Goal: Transaction & Acquisition: Purchase product/service

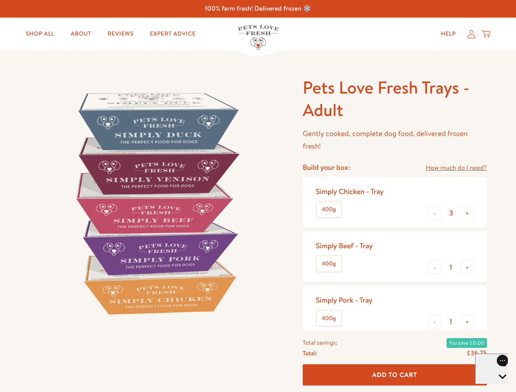
click at [258, 196] on img at bounding box center [156, 203] width 254 height 254
click at [456, 168] on link "How much do I need?" at bounding box center [456, 168] width 61 height 11
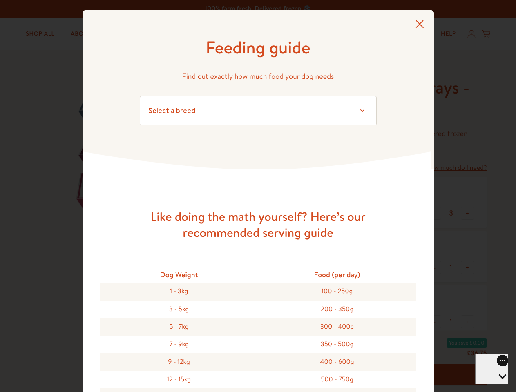
click at [435, 213] on div "Feeding guide Find out exactly how much food your dog needs Select a breed Affe…" at bounding box center [258, 196] width 516 height 392
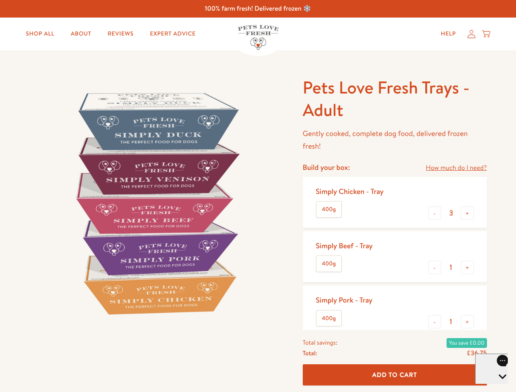
click at [468, 213] on button "+" at bounding box center [467, 213] width 13 height 13
type input "4"
click at [435, 268] on button "-" at bounding box center [434, 267] width 13 height 13
click at [468, 268] on button "+" at bounding box center [467, 267] width 13 height 13
type input "1"
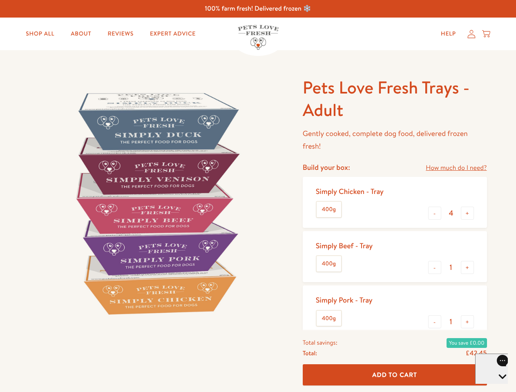
click at [435, 322] on button "-" at bounding box center [434, 322] width 13 height 13
click at [468, 322] on button "+" at bounding box center [467, 322] width 13 height 13
type input "1"
click at [395, 375] on span "Add To Cart" at bounding box center [394, 375] width 45 height 9
click at [499, 387] on icon "Open gorgias live chat" at bounding box center [503, 391] width 8 height 8
